Goal: Book appointment/travel/reservation

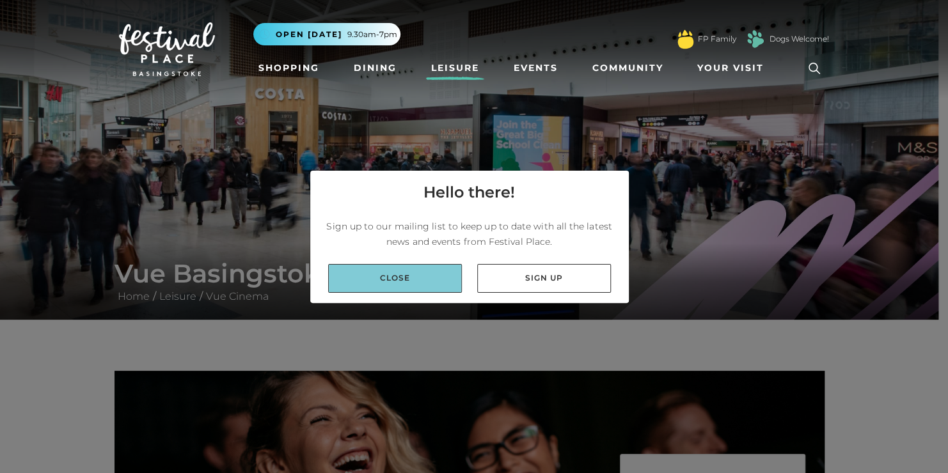
click at [387, 274] on link "Close" at bounding box center [395, 278] width 134 height 29
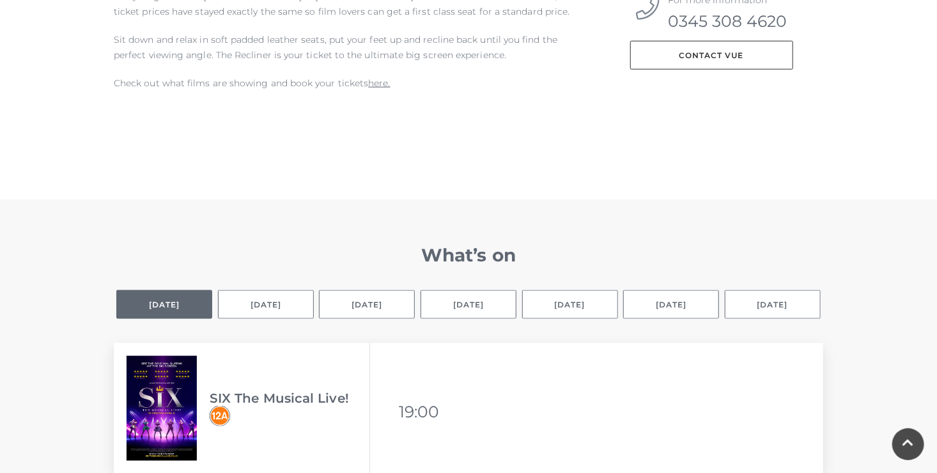
scroll to position [684, 0]
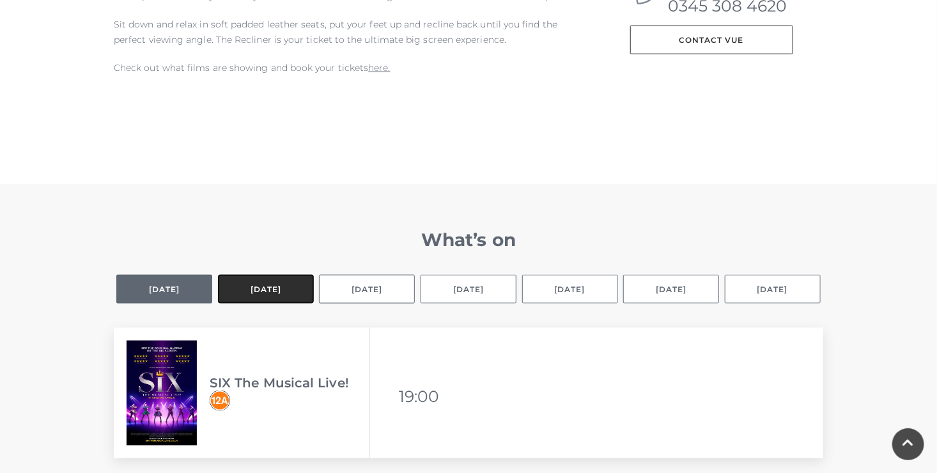
click at [269, 295] on button "[DATE]" at bounding box center [266, 289] width 96 height 29
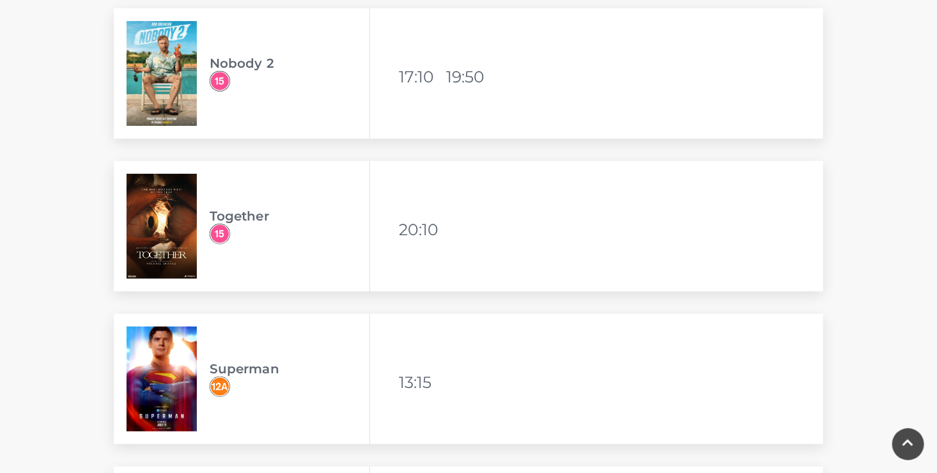
scroll to position [2521, 0]
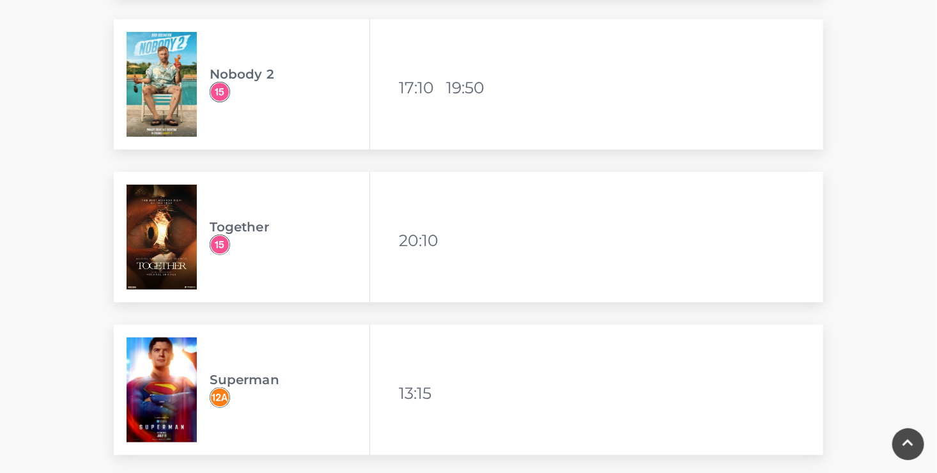
click at [161, 74] on img at bounding box center [162, 84] width 70 height 105
click at [162, 75] on img at bounding box center [162, 84] width 70 height 105
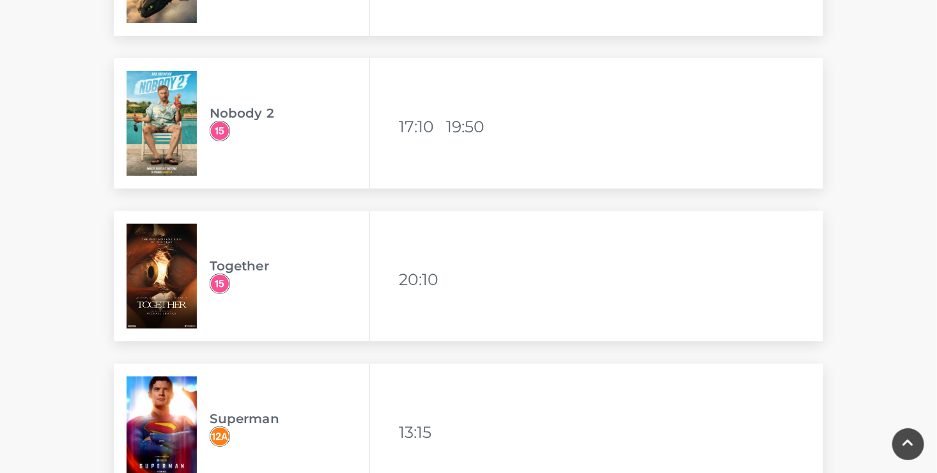
scroll to position [2483, 0]
click at [166, 123] on img at bounding box center [162, 122] width 70 height 105
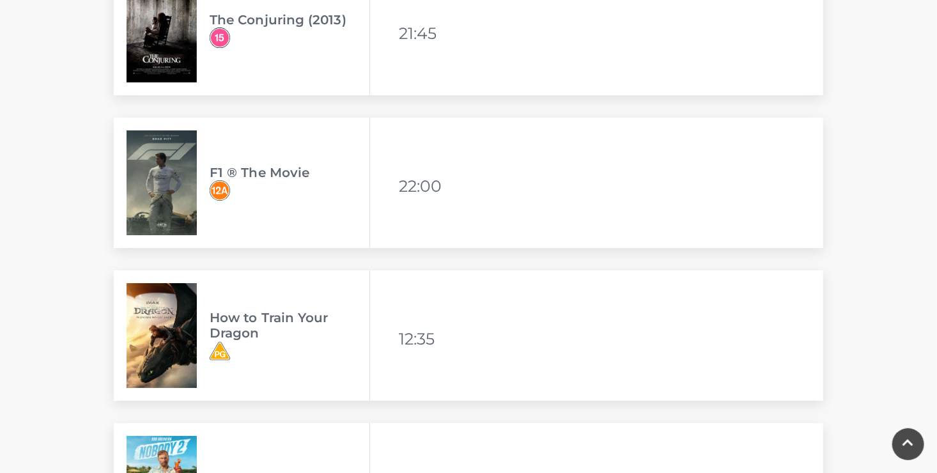
scroll to position [2115, 0]
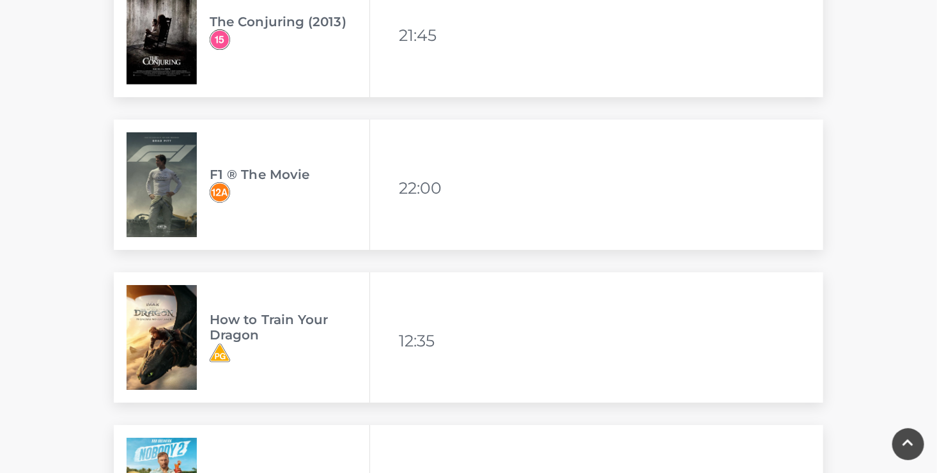
click at [157, 167] on img at bounding box center [162, 184] width 70 height 105
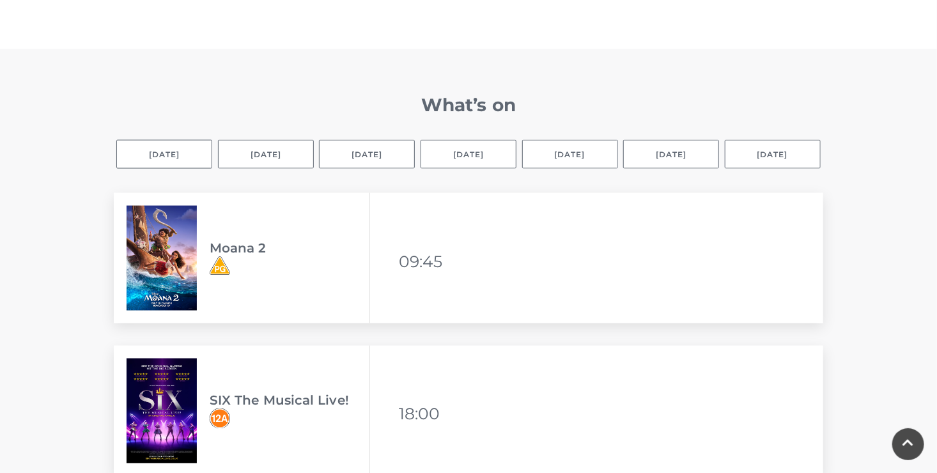
scroll to position [815, 0]
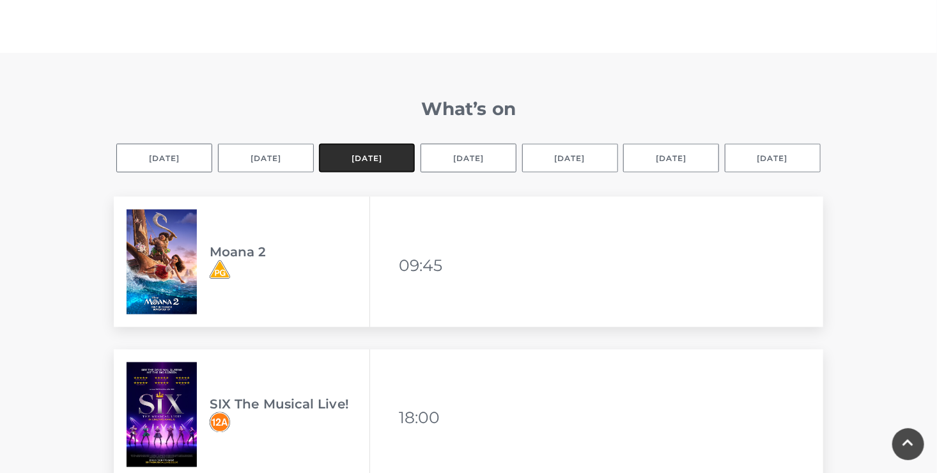
click at [364, 157] on button "[DATE]" at bounding box center [367, 158] width 96 height 29
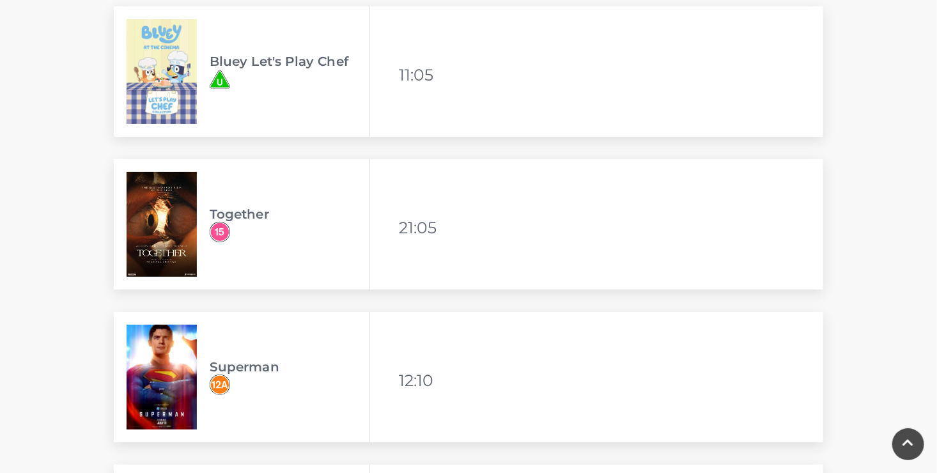
scroll to position [2381, 0]
drag, startPoint x: 450, startPoint y: 162, endPoint x: 338, endPoint y: 195, distance: 116.1
click at [338, 195] on div "Together" at bounding box center [242, 224] width 256 height 130
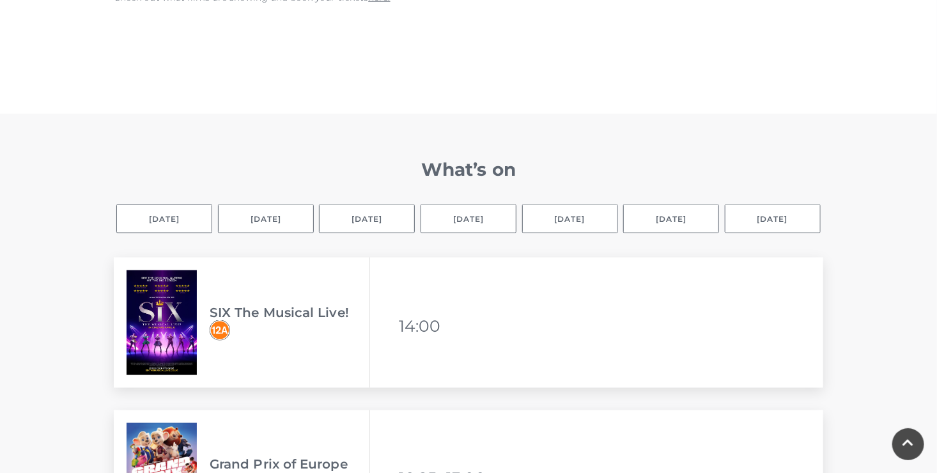
scroll to position [754, 0]
click at [648, 215] on button "[DATE]" at bounding box center [671, 219] width 96 height 29
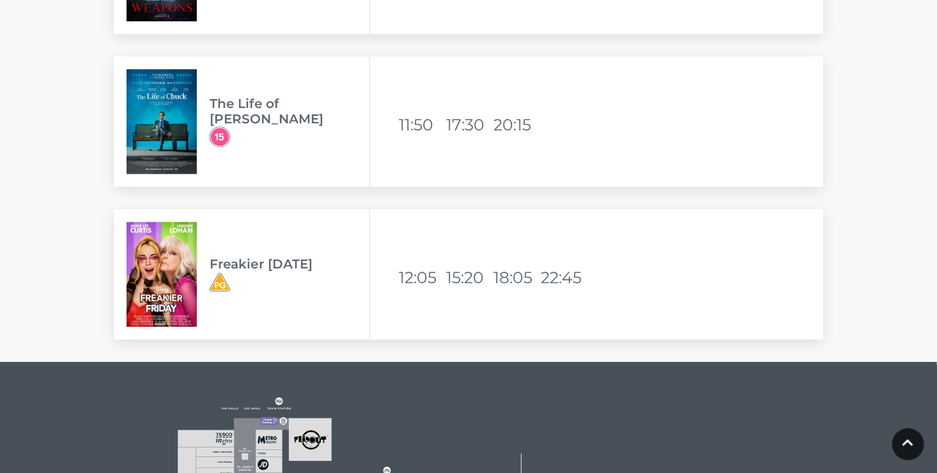
scroll to position [3860, 0]
